Goal: Task Accomplishment & Management: Manage account settings

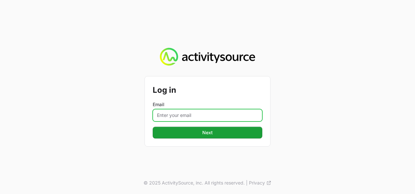
drag, startPoint x: 0, startPoint y: 0, endPoint x: 173, endPoint y: 112, distance: 206.5
click at [173, 112] on input "Email" at bounding box center [208, 115] width 110 height 12
type input "[PERSON_NAME][EMAIL_ADDRESS][DOMAIN_NAME]"
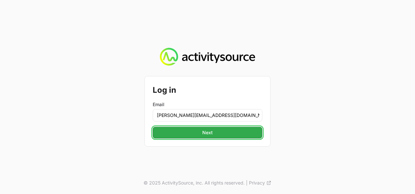
click at [205, 132] on span "Next" at bounding box center [207, 133] width 10 height 8
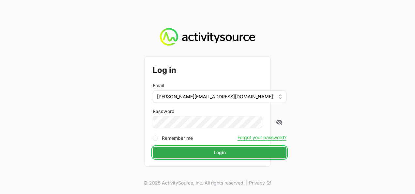
click at [214, 153] on span "Login" at bounding box center [220, 153] width 12 height 8
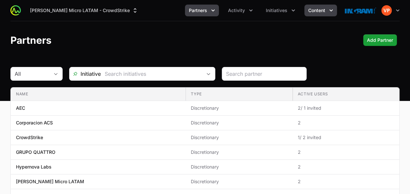
click at [319, 13] on span "Content" at bounding box center [316, 10] width 17 height 7
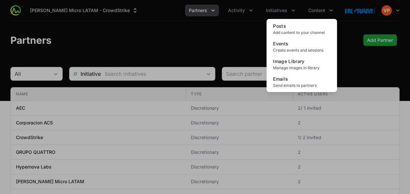
click at [282, 11] on div "Content menu" at bounding box center [205, 97] width 410 height 194
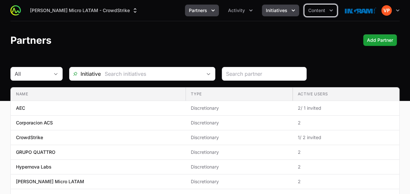
click at [282, 13] on span "Initiatives" at bounding box center [277, 10] width 22 height 7
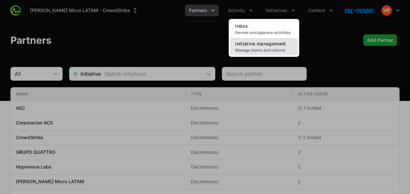
click at [264, 48] on span "Manage teams and cohorts" at bounding box center [263, 50] width 57 height 5
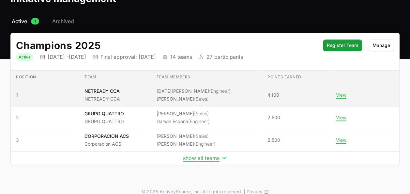
scroll to position [50, 0]
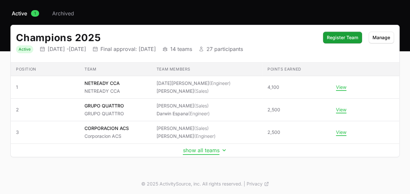
click at [198, 148] on button "show all teams" at bounding box center [205, 150] width 44 height 7
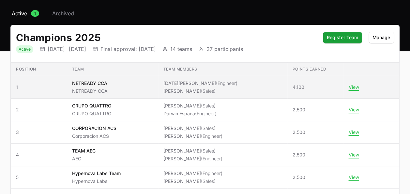
scroll to position [0, 0]
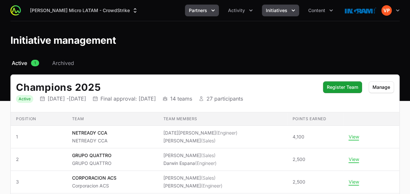
click at [202, 13] on span "Partners" at bounding box center [198, 10] width 18 height 7
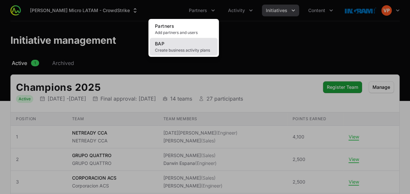
click at [167, 48] on span "Create business activity plans" at bounding box center [183, 50] width 57 height 5
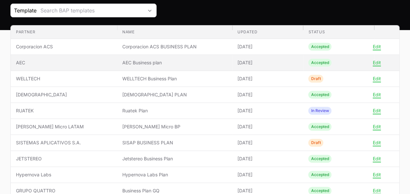
scroll to position [67, 0]
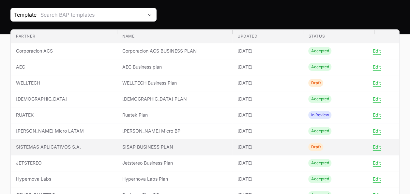
click at [75, 144] on span "SISTEMAS APLICATIVOS S.A." at bounding box center [64, 147] width 96 height 7
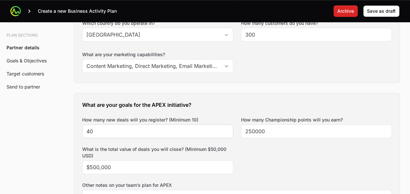
scroll to position [238, 0]
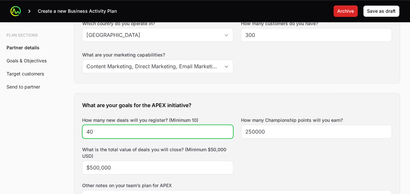
click at [117, 132] on input "40" at bounding box center [157, 132] width 143 height 8
type input "4"
type input "15"
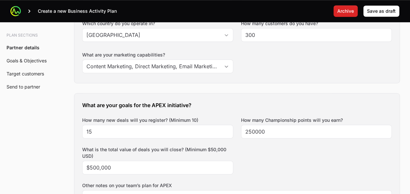
click at [294, 143] on div "What are your goals for the APEX initiative? How many new deals will you regist…" at bounding box center [236, 180] width 325 height 175
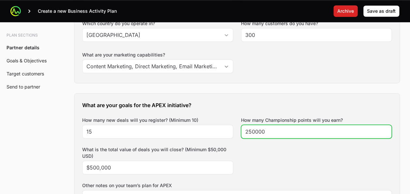
click at [267, 131] on input "250000" at bounding box center [316, 132] width 143 height 8
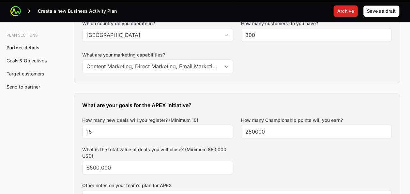
click at [260, 158] on div "What are your goals for the APEX initiative? How many new deals will you regist…" at bounding box center [236, 180] width 325 height 175
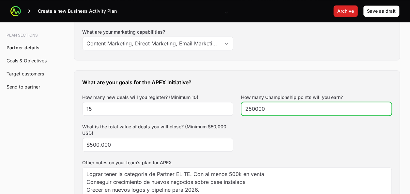
click at [257, 106] on input "250000" at bounding box center [316, 109] width 143 height 8
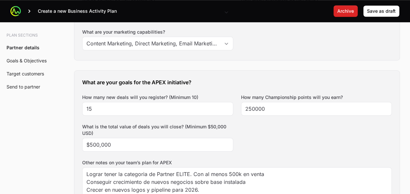
click at [256, 122] on div "What are your goals for the APEX initiative? How many new deals will you regist…" at bounding box center [236, 158] width 325 height 175
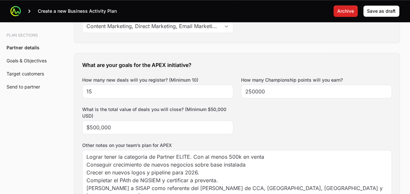
scroll to position [279, 0]
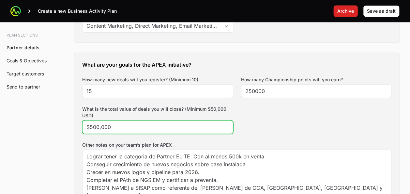
click at [117, 126] on input "$500,000" at bounding box center [157, 127] width 143 height 8
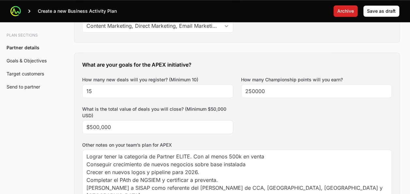
click at [261, 122] on div "What are your goals for the APEX initiative? How many new deals will you regist…" at bounding box center [236, 140] width 325 height 175
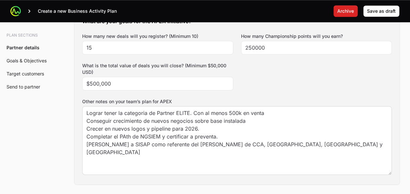
scroll to position [329, 0]
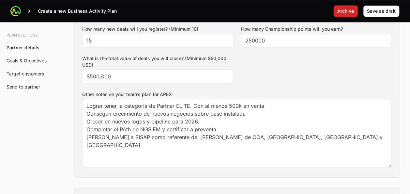
click at [293, 71] on div "What are your goals for the APEX initiative? How many new deals will you regist…" at bounding box center [236, 89] width 325 height 175
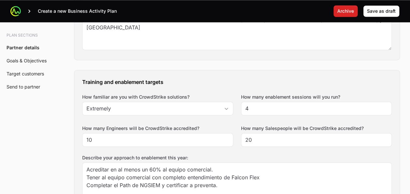
scroll to position [448, 0]
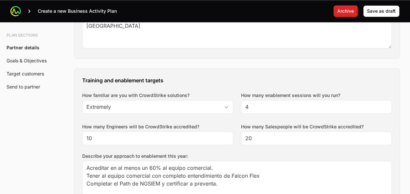
click at [234, 122] on div "Training and enablement targets How familiar are you with CrowdStrike solutions…" at bounding box center [236, 154] width 325 height 170
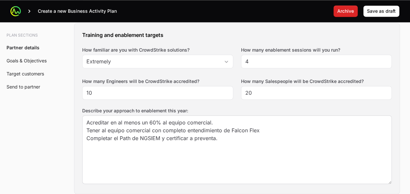
scroll to position [497, 0]
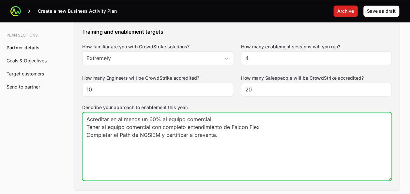
drag, startPoint x: 265, startPoint y: 126, endPoint x: 88, endPoint y: 126, distance: 177.2
click at [88, 126] on textarea "Acreditar en al menos un 60% al equipo comercial. Tener al equipo comercial con…" at bounding box center [237, 146] width 309 height 68
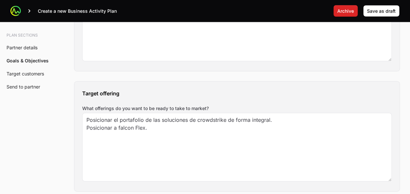
scroll to position [619, 0]
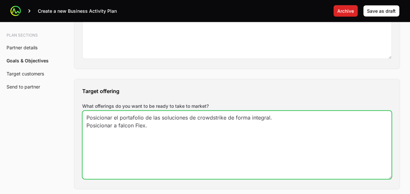
click at [276, 118] on textarea "Posicionar el portafolio de las soluciones de crowdstrike de forma integral. Po…" at bounding box center [237, 145] width 309 height 68
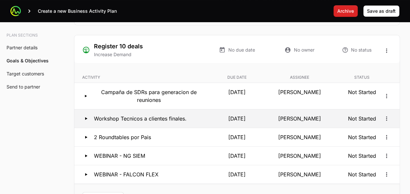
scroll to position [1249, 0]
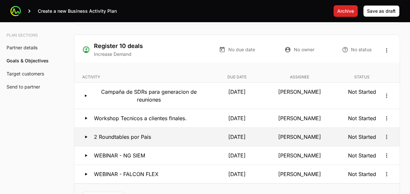
click at [356, 138] on button "2 Roundtables por Pais [DATE] [PERSON_NAME] Not Started" at bounding box center [236, 137] width 325 height 18
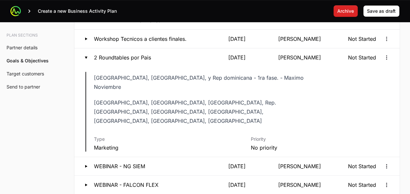
scroll to position [1333, 0]
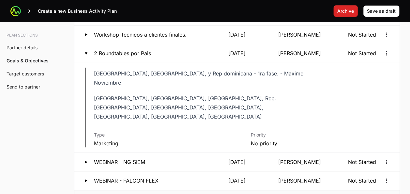
click at [133, 158] on p "WEBINAR - NG SIEM" at bounding box center [119, 162] width 51 height 8
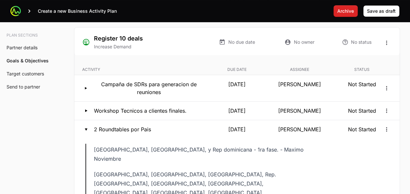
scroll to position [1255, 0]
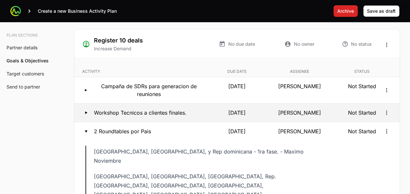
click at [141, 104] on button "Workshop Tecnicos a clientes finales. [DATE] [PERSON_NAME] Not Started" at bounding box center [236, 112] width 325 height 18
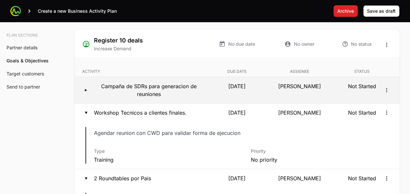
click at [168, 82] on p "Campaña de SDRs para generacion de reuniones" at bounding box center [148, 90] width 111 height 16
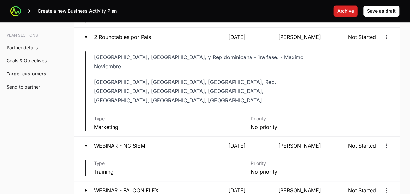
scroll to position [1449, 0]
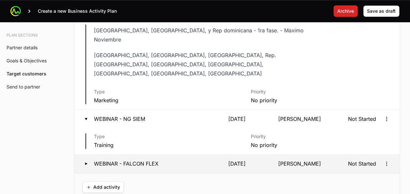
click at [151, 160] on p "WEBINAR - FALCON FLEX" at bounding box center [126, 164] width 65 height 8
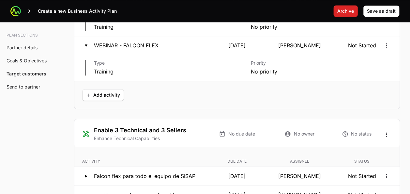
scroll to position [1604, 0]
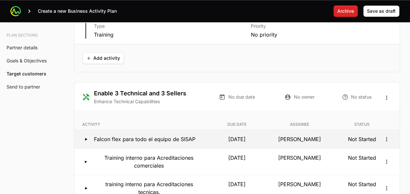
click at [162, 135] on p "Falcon flex para todo el equipo de SISAP" at bounding box center [145, 139] width 102 height 8
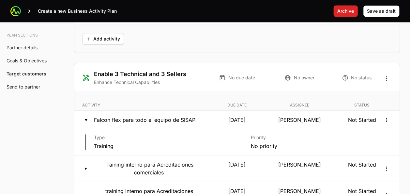
scroll to position [1639, 0]
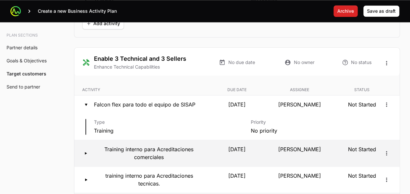
click at [176, 145] on p "Training interno para Acreditaciones comerciales" at bounding box center [148, 153] width 111 height 16
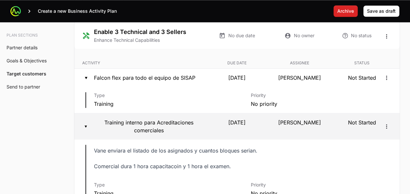
scroll to position [1674, 0]
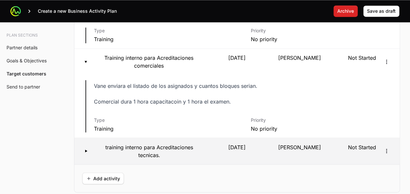
click at [161, 143] on p "training interno para Acreditaciones tecnicas." at bounding box center [149, 151] width 111 height 16
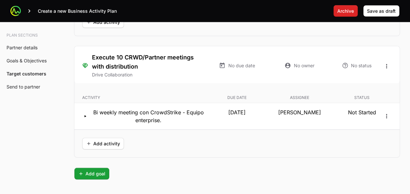
scroll to position [2036, 0]
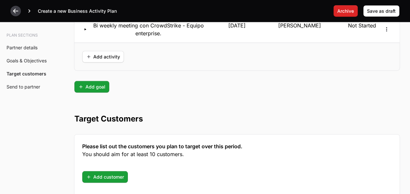
click at [15, 11] on icon at bounding box center [15, 11] width 5 height 5
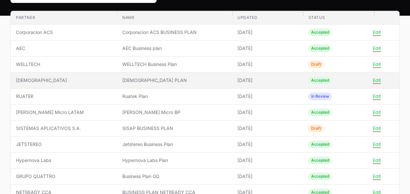
scroll to position [97, 0]
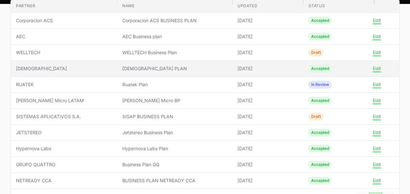
click at [182, 161] on span "Business Plan GQ" at bounding box center [174, 164] width 105 height 7
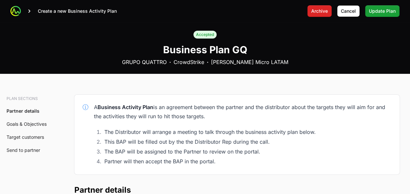
click at [174, 149] on li "The BAP will be assigned to the Partner to review on the portal." at bounding box center [247, 151] width 290 height 9
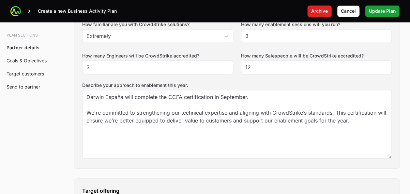
scroll to position [520, 0]
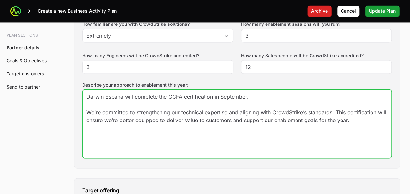
drag, startPoint x: 210, startPoint y: 95, endPoint x: 92, endPoint y: 98, distance: 117.5
click at [92, 98] on textarea "Darwin España will complete the CCFA certification in September. We're committe…" at bounding box center [237, 124] width 309 height 68
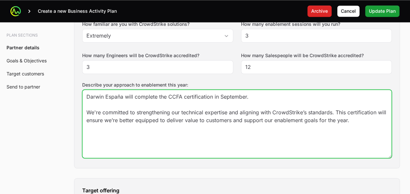
click at [236, 95] on textarea "Darwin España will complete the CCFA certification in September. We're committe…" at bounding box center [237, 124] width 309 height 68
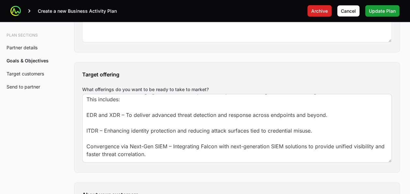
scroll to position [27, 0]
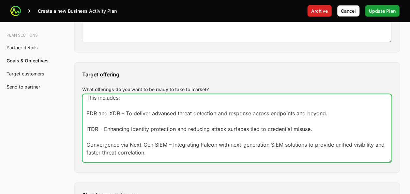
click at [101, 132] on textarea "What offerings do you want to be ready to take to market? We are focused on bri…" at bounding box center [237, 128] width 309 height 68
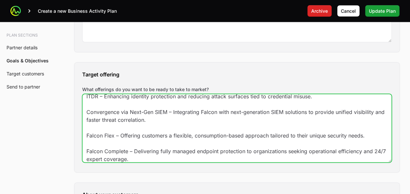
scroll to position [86, 0]
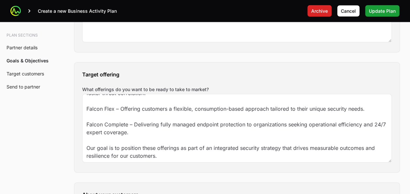
click at [88, 172] on section "Tell us about your business How many salespeople do you have? 12 How many engin…" at bounding box center [236, 14] width 325 height 889
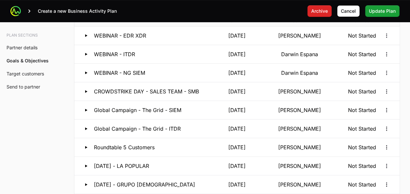
scroll to position [1254, 0]
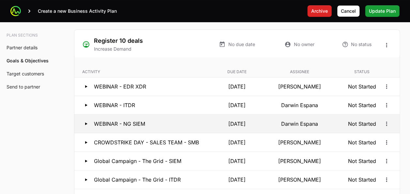
drag, startPoint x: 97, startPoint y: 83, endPoint x: 123, endPoint y: 118, distance: 44.1
click at [123, 118] on ul "Activity Due date Assignee Status WEBINAR - EDR XDR [DATE] [DEMOGRAPHIC_DATA][P…" at bounding box center [236, 163] width 325 height 199
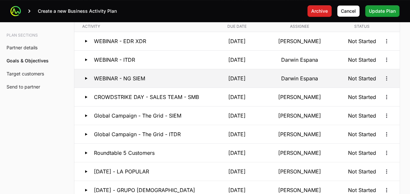
scroll to position [1300, 0]
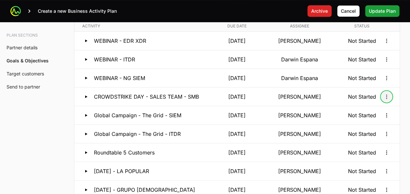
click at [384, 91] on button "Open options" at bounding box center [387, 96] width 10 height 10
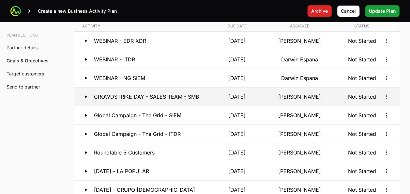
click at [185, 93] on p "CROWDSTRIKE DAY - SALES TEAM - SMB" at bounding box center [146, 97] width 105 height 8
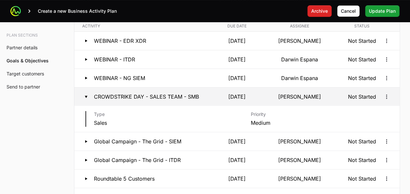
click at [243, 95] on p "[DATE]" at bounding box center [237, 97] width 60 height 8
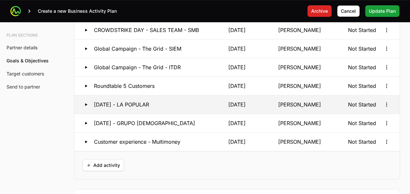
scroll to position [1367, 0]
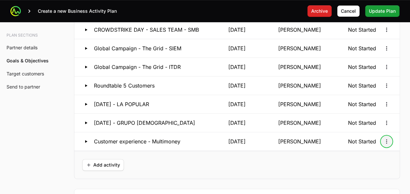
click at [389, 141] on button "Open options" at bounding box center [387, 141] width 10 height 10
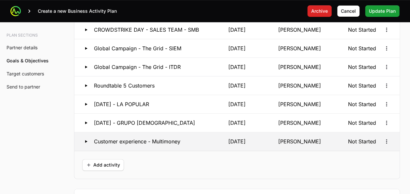
drag, startPoint x: 170, startPoint y: 139, endPoint x: 151, endPoint y: 140, distance: 18.3
click at [151, 140] on p "Customer experience - Multimoney" at bounding box center [137, 141] width 86 height 8
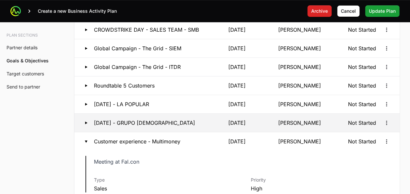
click at [189, 123] on button "[DATE] - GRUPO [DEMOGRAPHIC_DATA] [DATE] [DEMOGRAPHIC_DATA][PERSON_NAME] Not St…" at bounding box center [236, 123] width 325 height 18
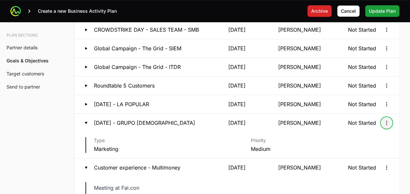
click at [389, 121] on icon "Open options" at bounding box center [387, 122] width 7 height 7
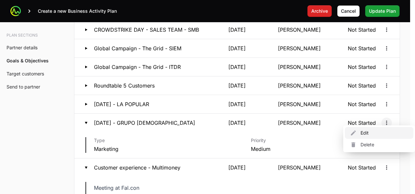
click at [369, 136] on div "Edit" at bounding box center [379, 133] width 69 height 12
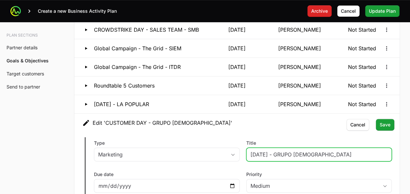
click at [328, 153] on input "[DATE] - GRUPO [DEMOGRAPHIC_DATA]" at bounding box center [319, 154] width 137 height 8
type input "[DATE] - GRUPO [PERSON_NAME]"
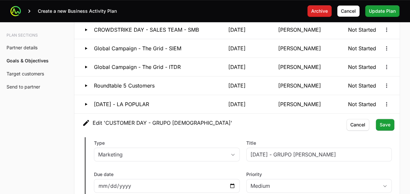
click at [327, 140] on div "Title [DATE] - GRUPO [PERSON_NAME]" at bounding box center [319, 151] width 146 height 22
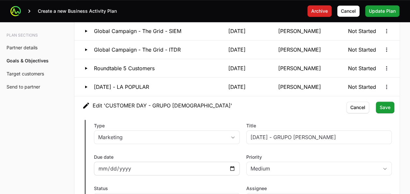
scroll to position [1407, 0]
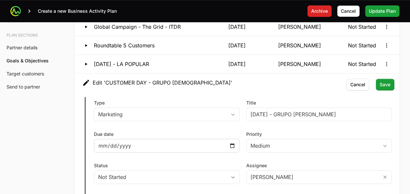
click at [236, 140] on div "[DATE]" at bounding box center [167, 146] width 146 height 14
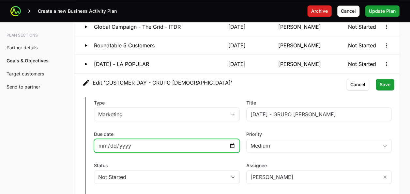
click at [233, 142] on input "[DATE]" at bounding box center [166, 146] width 137 height 8
type input "[DATE]"
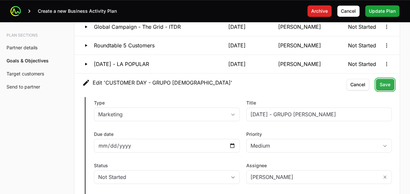
click at [390, 81] on span "Save" at bounding box center [385, 85] width 11 height 8
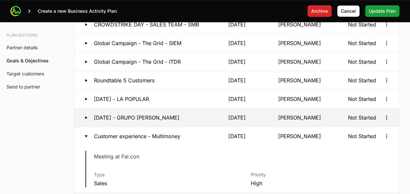
scroll to position [1372, 0]
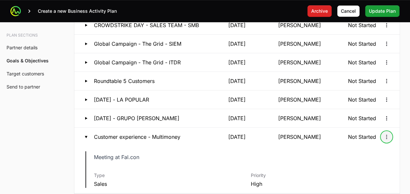
click at [388, 134] on icon "Open options" at bounding box center [387, 137] width 7 height 7
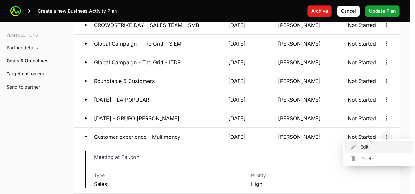
click at [358, 149] on div "Edit" at bounding box center [379, 147] width 69 height 12
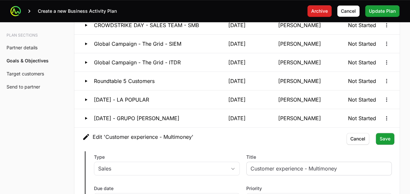
click at [346, 168] on div "Customer experience - Multimoney" at bounding box center [319, 169] width 146 height 14
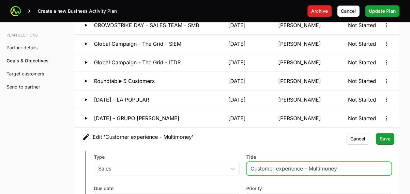
drag, startPoint x: 349, startPoint y: 164, endPoint x: 365, endPoint y: 167, distance: 16.3
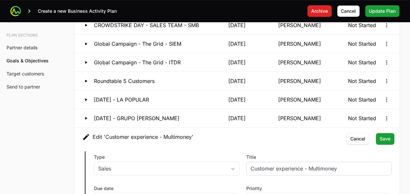
click at [354, 169] on div "Customer experience - Multimoney" at bounding box center [319, 169] width 146 height 14
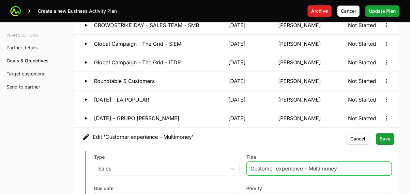
click at [349, 165] on input "Customer experience - Multimoney" at bounding box center [319, 169] width 137 height 8
type input "Customer experience - Multimoney - FAL.CON"
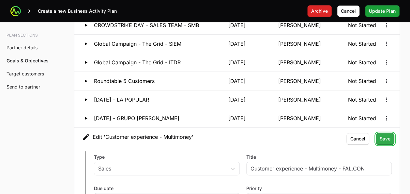
click at [386, 135] on span "Save" at bounding box center [385, 139] width 11 height 8
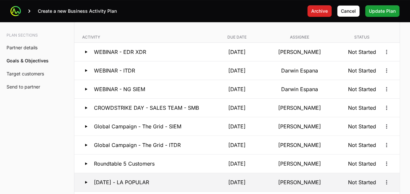
scroll to position [1289, 0]
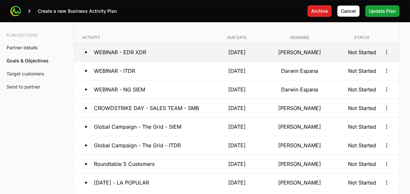
click at [210, 44] on button "WEBINAR - EDR XDR [DATE] [DEMOGRAPHIC_DATA][PERSON_NAME] Not Started" at bounding box center [236, 52] width 325 height 18
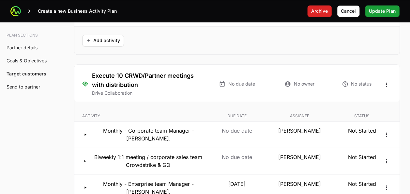
scroll to position [1695, 0]
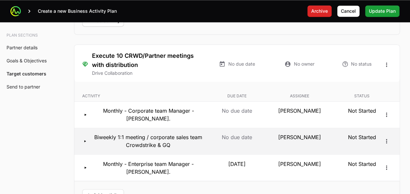
click at [182, 133] on p "Biweekly 1:1 meeting / corporate sales team Crowdstrike & GQ" at bounding box center [148, 141] width 113 height 16
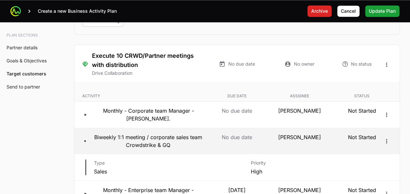
click at [182, 133] on p "Biweekly 1:1 meeting / corporate sales team Crowdstrike & GQ" at bounding box center [148, 141] width 113 height 16
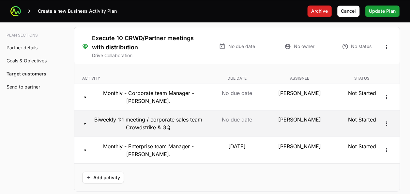
scroll to position [1716, 0]
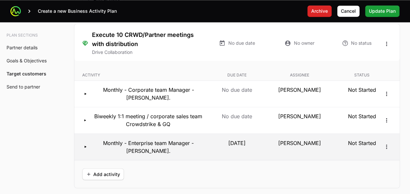
click at [188, 139] on p "Monthly - Enterprise team Manager - [PERSON_NAME]." at bounding box center [149, 147] width 112 height 16
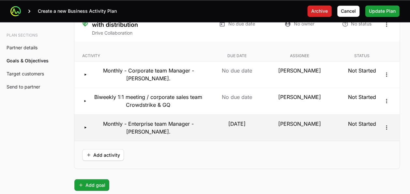
scroll to position [1733, 0]
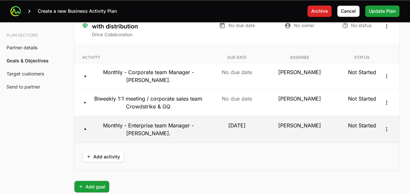
click at [186, 124] on button "Monthly - Enterprise team Manager - [PERSON_NAME]. [DATE] [PERSON_NAME] Not Sta…" at bounding box center [236, 129] width 325 height 26
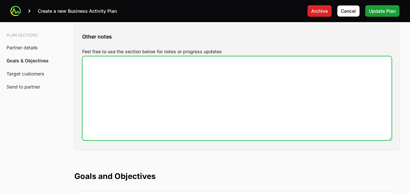
click at [185, 131] on textarea "Feel free to use the section below for notes or progress updates" at bounding box center [237, 98] width 309 height 84
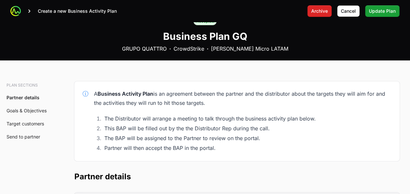
scroll to position [0, 0]
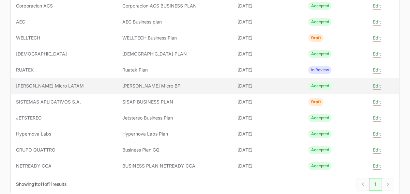
scroll to position [119, 0]
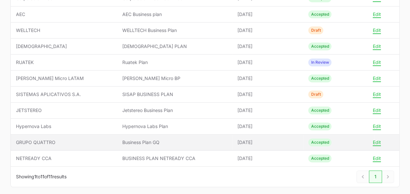
click at [66, 142] on span "GRUPO QUATTRO" at bounding box center [64, 142] width 96 height 7
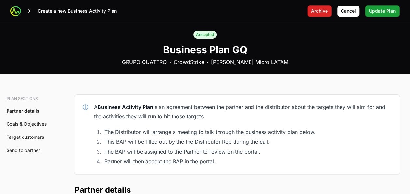
click at [254, 118] on div "A Business Activity Plan is an agreement between the partner and the distributo…" at bounding box center [243, 111] width 298 height 18
click at [16, 10] on icon at bounding box center [15, 11] width 7 height 7
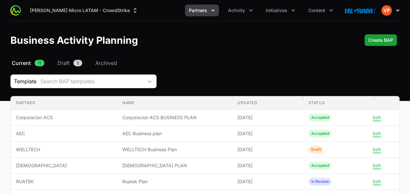
click at [397, 9] on icon "button" at bounding box center [398, 10] width 7 height 7
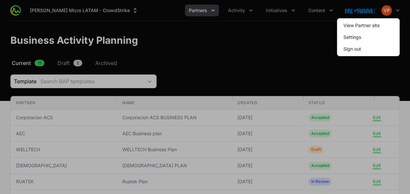
click at [288, 35] on div at bounding box center [205, 97] width 410 height 194
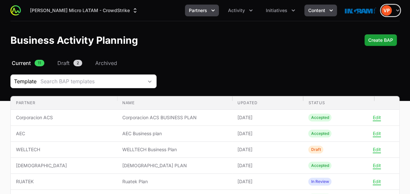
click at [330, 12] on icon "Content menu" at bounding box center [331, 10] width 7 height 7
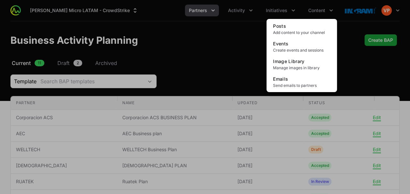
click at [252, 69] on div "Content menu" at bounding box center [205, 97] width 410 height 194
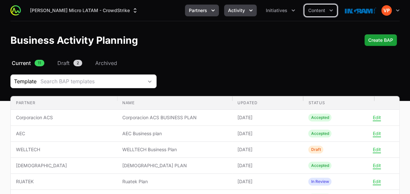
click at [239, 7] on span "Activity" at bounding box center [236, 10] width 17 height 7
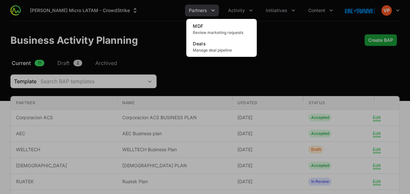
click at [297, 61] on div "Activity menu" at bounding box center [205, 97] width 410 height 194
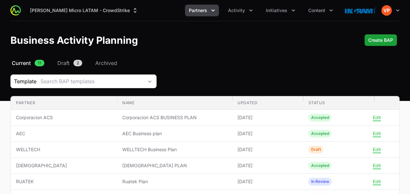
click at [403, 13] on div "[PERSON_NAME] Micro LATAM - CrowdStrike Partners Activity Initiatives Content O…" at bounding box center [205, 10] width 410 height 21
click at [396, 11] on icon "button" at bounding box center [398, 10] width 7 height 7
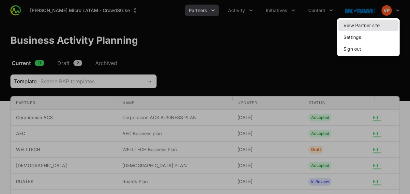
click at [373, 26] on link "View Partner site" at bounding box center [368, 26] width 60 height 12
click at [231, 85] on div at bounding box center [205, 97] width 410 height 194
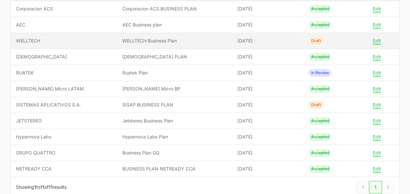
scroll to position [109, 0]
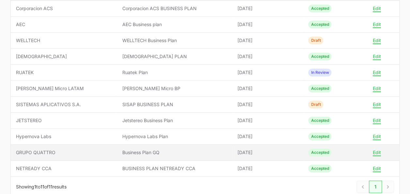
click at [95, 150] on span "GRUPO QUATTRO" at bounding box center [64, 152] width 96 height 7
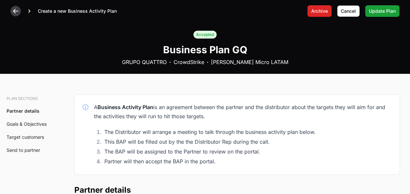
click at [15, 7] on div at bounding box center [15, 11] width 10 height 10
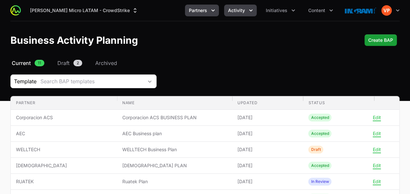
click at [252, 12] on icon "Activity menu" at bounding box center [251, 10] width 7 height 7
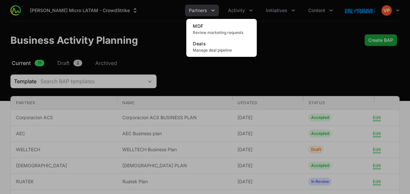
click at [285, 10] on div "Activity menu" at bounding box center [205, 97] width 410 height 194
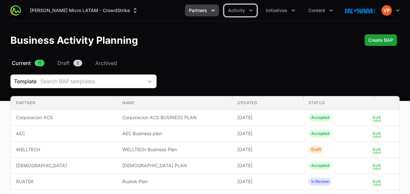
click at [285, 10] on span "Initiatives" at bounding box center [277, 10] width 22 height 7
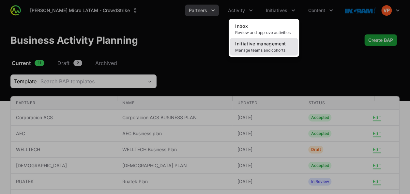
click at [266, 44] on span "Initiative management" at bounding box center [260, 44] width 51 height 6
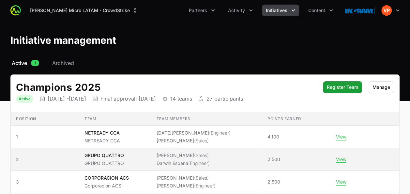
click at [190, 163] on li "[PERSON_NAME] (Engineer)" at bounding box center [183, 163] width 53 height 7
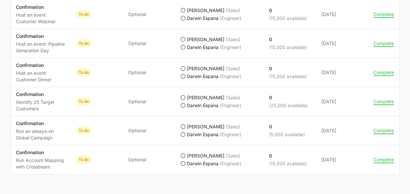
scroll to position [740, 0]
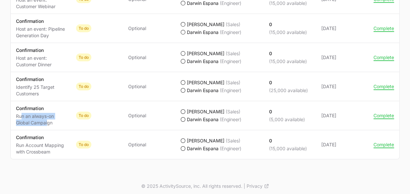
drag, startPoint x: 22, startPoint y: 116, endPoint x: 48, endPoint y: 119, distance: 26.4
click at [48, 119] on p "Run an always-on Global Campaign" at bounding box center [41, 119] width 50 height 13
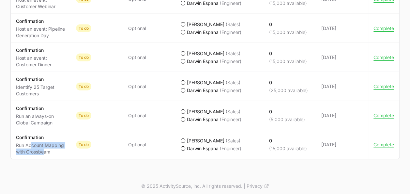
drag, startPoint x: 48, startPoint y: 119, endPoint x: 44, endPoint y: 148, distance: 28.6
click at [44, 148] on p "Run Account Mapping with Crossbeam" at bounding box center [41, 148] width 50 height 13
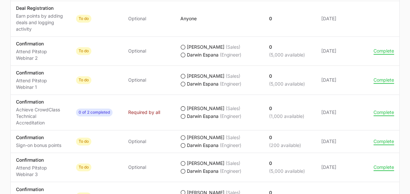
scroll to position [437, 0]
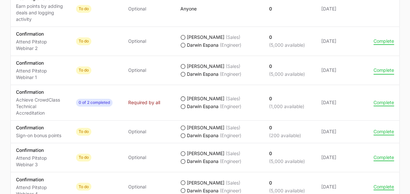
click at [381, 70] on button "Complete" at bounding box center [384, 70] width 21 height 6
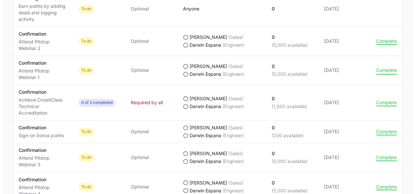
scroll to position [431, 0]
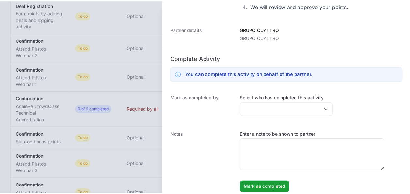
scroll to position [132, 0]
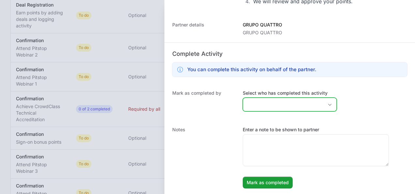
click at [269, 102] on input "Select who has completed this activity" at bounding box center [283, 104] width 80 height 13
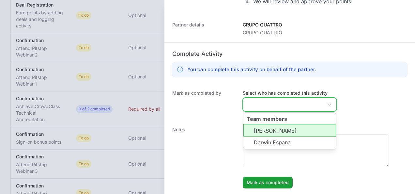
click at [267, 125] on li "[PERSON_NAME]" at bounding box center [290, 130] width 93 height 12
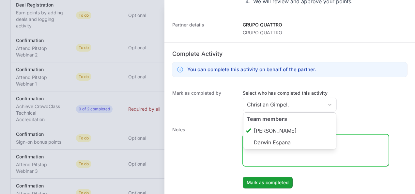
click at [260, 151] on textarea "Enter a note to be shown to partner" at bounding box center [316, 149] width 146 height 31
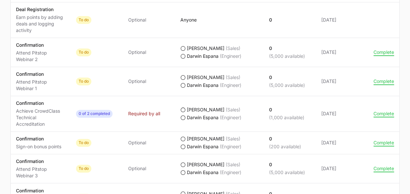
scroll to position [445, 0]
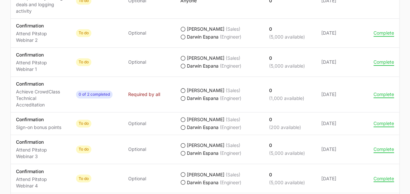
click at [183, 119] on icon "GRUPO QUATTRO's progress" at bounding box center [183, 119] width 5 height 5
click at [182, 125] on icon "GRUPO QUATTRO's progress" at bounding box center [183, 127] width 5 height 5
click at [182, 118] on icon "GRUPO QUATTRO's progress" at bounding box center [183, 119] width 5 height 5
click at [377, 123] on button "Complete" at bounding box center [384, 123] width 21 height 6
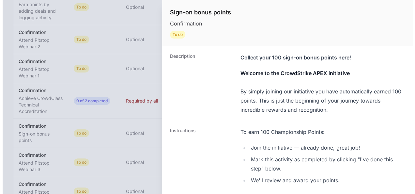
scroll to position [439, 0]
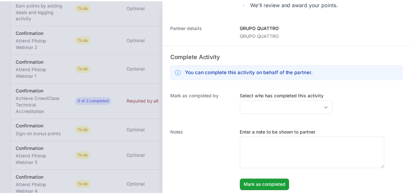
scroll to position [179, 0]
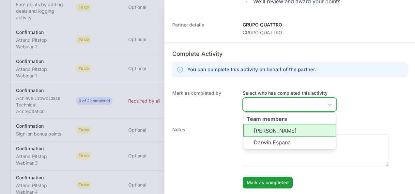
click at [262, 105] on input "Select who has completed this activity" at bounding box center [283, 104] width 80 height 13
click at [257, 135] on li "[PERSON_NAME]" at bounding box center [290, 130] width 93 height 12
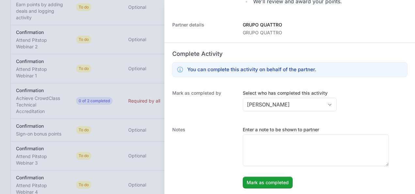
click at [214, 145] on dt "Notes" at bounding box center [203, 157] width 63 height 62
click at [147, 115] on div at bounding box center [207, 97] width 415 height 194
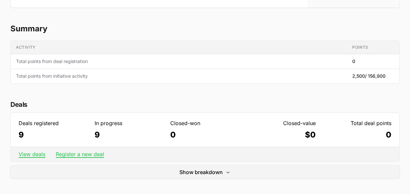
scroll to position [0, 0]
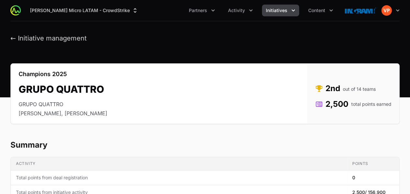
click at [18, 33] on header "← Initiative management" at bounding box center [205, 38] width 410 height 34
click at [13, 37] on button "← Initiative management" at bounding box center [48, 38] width 76 height 8
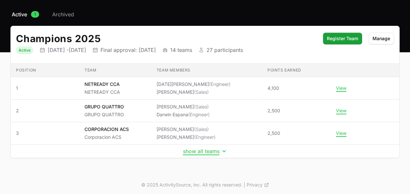
scroll to position [50, 0]
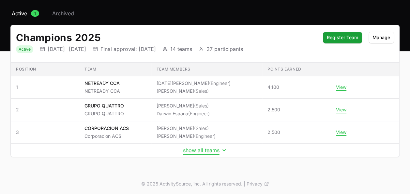
click at [205, 149] on button "show all teams" at bounding box center [205, 150] width 44 height 7
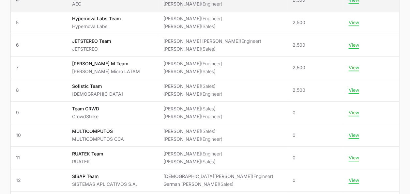
scroll to position [205, 0]
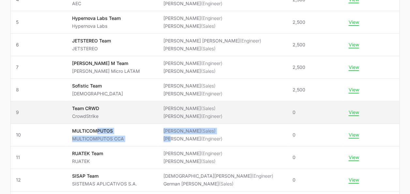
drag, startPoint x: 178, startPoint y: 135, endPoint x: 92, endPoint y: 121, distance: 86.6
click at [92, 121] on tbody "Position 1 Team NETREADY CCA NETREADY CCA Team members [DATE][PERSON_NAME] (Eng…" at bounding box center [205, 85] width 389 height 329
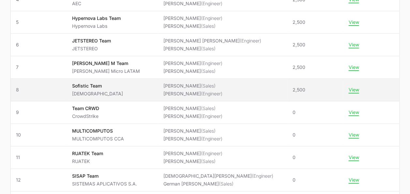
drag, startPoint x: 92, startPoint y: 121, endPoint x: 78, endPoint y: 96, distance: 29.1
click at [78, 96] on td "Team Sofistic Team SOFISTIC" at bounding box center [112, 90] width 91 height 23
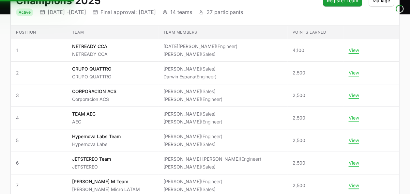
scroll to position [0, 0]
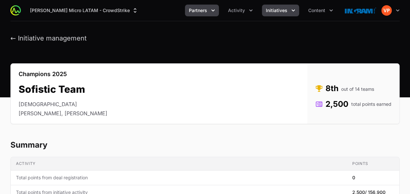
click at [201, 8] on span "Partners" at bounding box center [198, 10] width 18 height 7
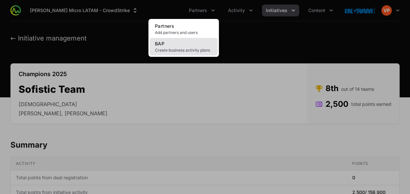
click at [182, 40] on link "BAP Create business activity plans" at bounding box center [184, 47] width 68 height 18
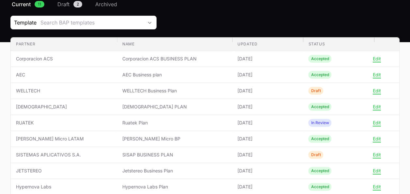
scroll to position [97, 0]
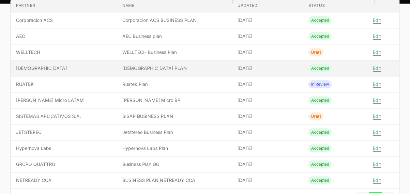
click at [129, 69] on span "[DEMOGRAPHIC_DATA] PLAN" at bounding box center [174, 68] width 105 height 7
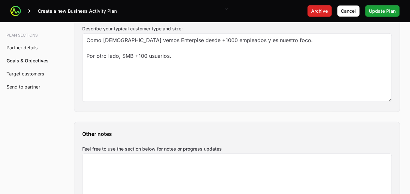
scroll to position [846, 0]
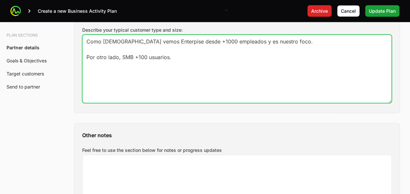
drag, startPoint x: 166, startPoint y: 105, endPoint x: 125, endPoint y: 70, distance: 54.9
click at [125, 70] on textarea "Como [DEMOGRAPHIC_DATA] vemos Enterpise desde +1000 empleados y es nuestro foco…" at bounding box center [237, 69] width 309 height 68
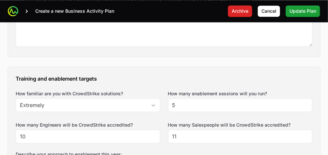
drag, startPoint x: 125, startPoint y: 70, endPoint x: 100, endPoint y: 61, distance: 25.9
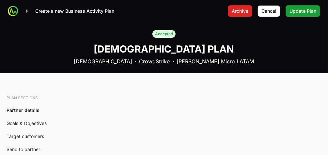
scroll to position [0, 0]
